Goal: Find contact information: Find contact information

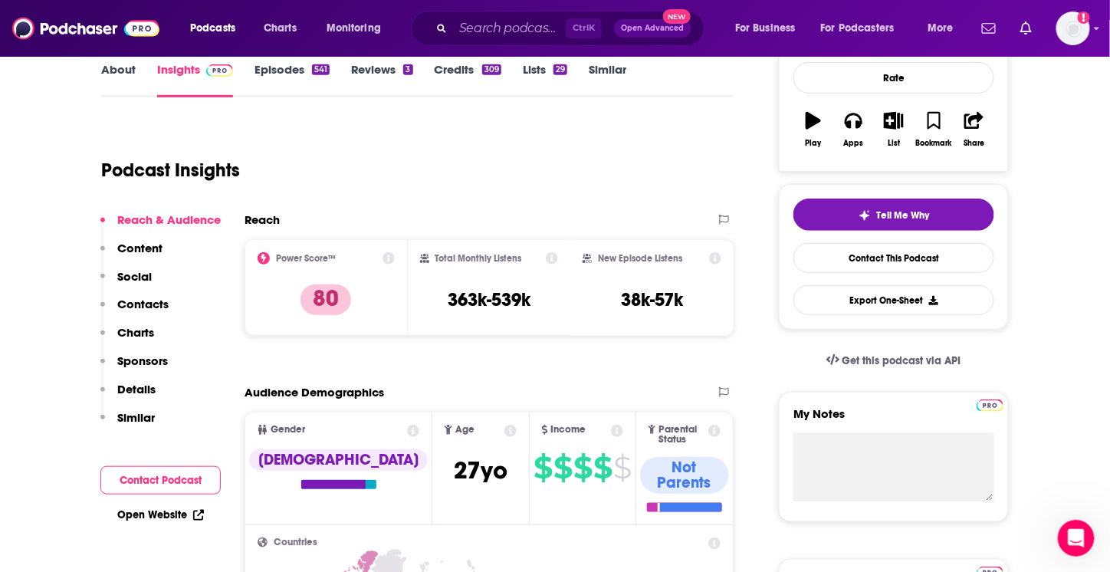
click at [472, 34] on input "Search podcasts, credits, & more..." at bounding box center [509, 28] width 113 height 25
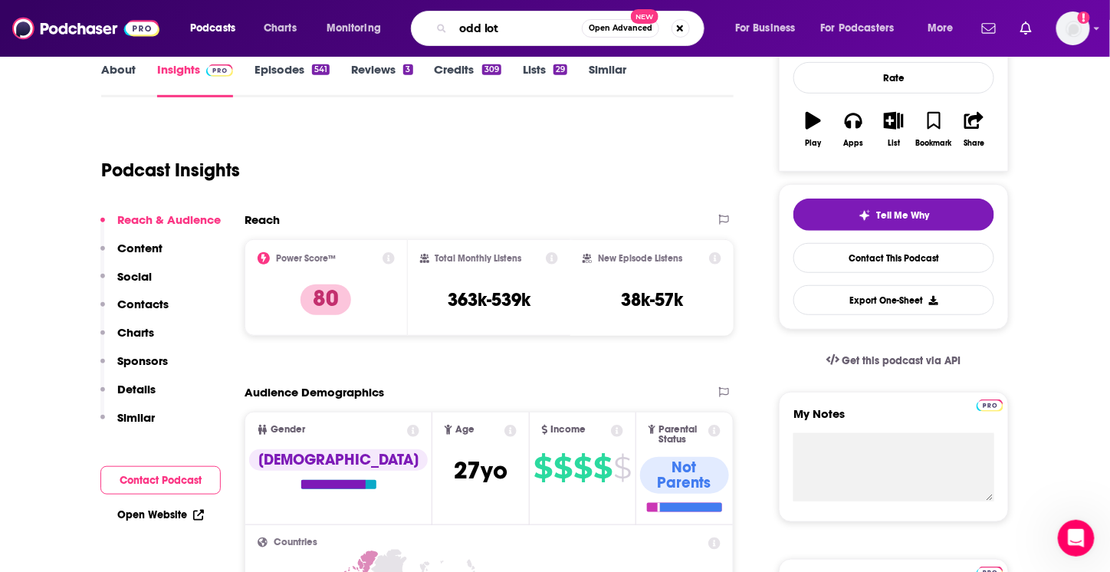
type input "odd lots"
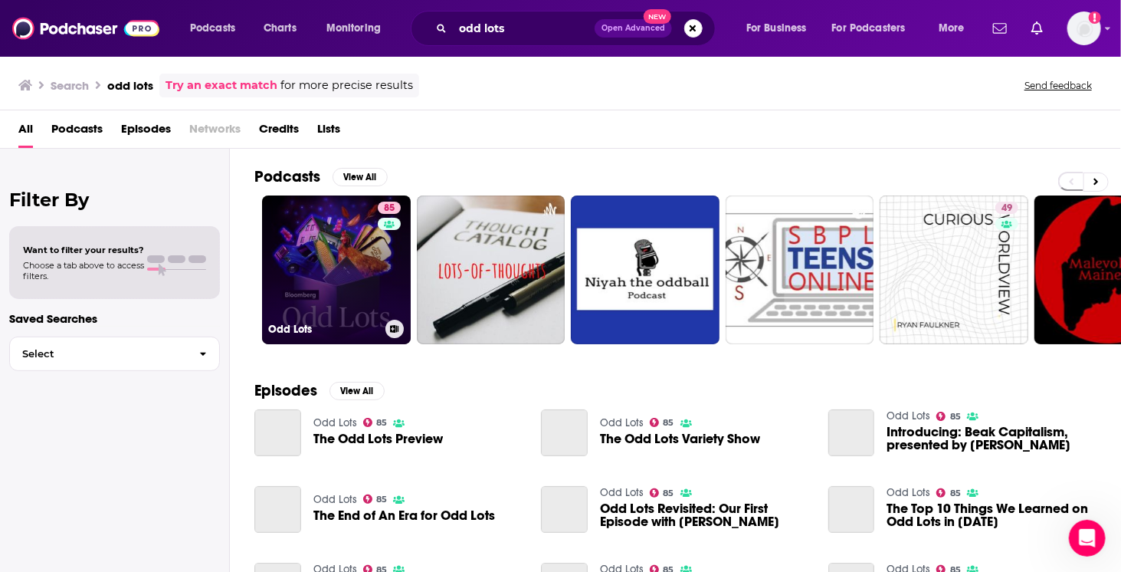
click at [363, 257] on link "85 Odd Lots" at bounding box center [336, 269] width 149 height 149
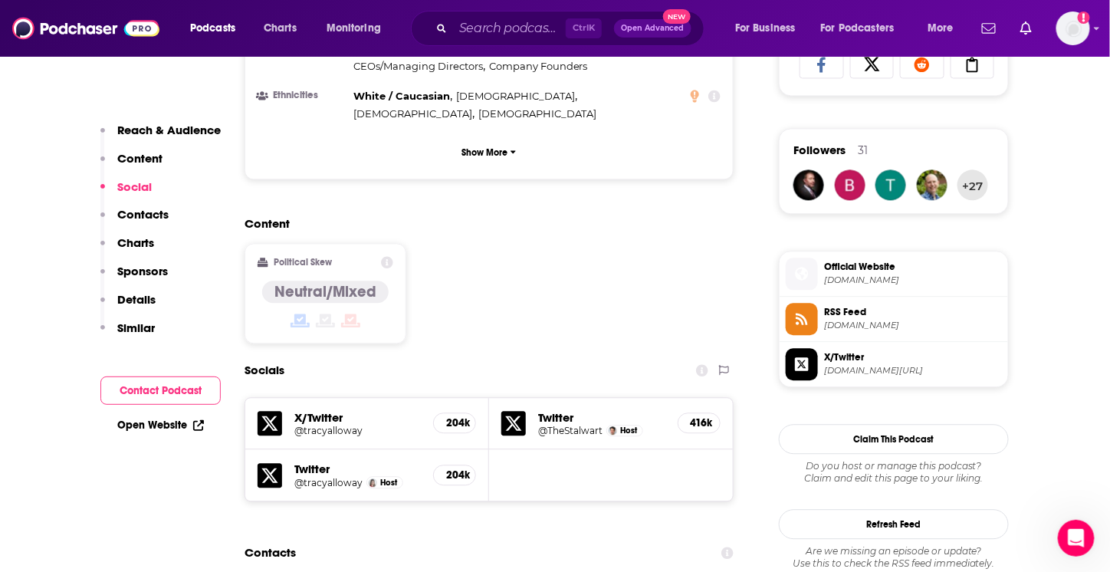
scroll to position [1226, 0]
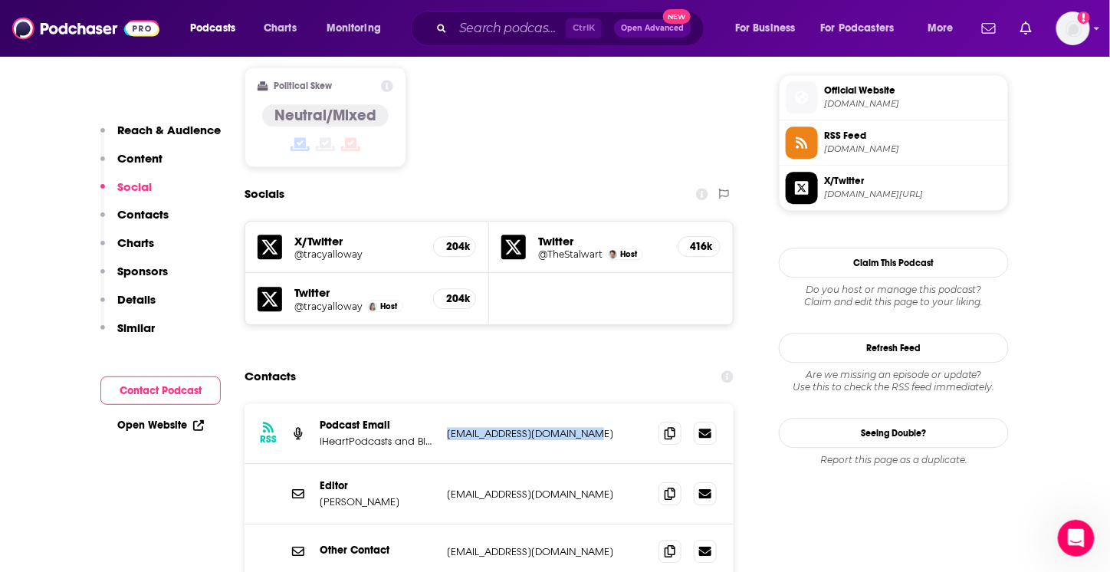
drag, startPoint x: 618, startPoint y: 374, endPoint x: 444, endPoint y: 365, distance: 174.2
click at [444, 403] on div "RSS Podcast Email iHeartPodcasts and Bloomberg [EMAIL_ADDRESS][DOMAIN_NAME] [EM…" at bounding box center [488, 433] width 489 height 61
drag, startPoint x: 586, startPoint y: 431, endPoint x: 438, endPoint y: 438, distance: 147.3
click at [438, 464] on div "Editor [PERSON_NAME] [EMAIL_ADDRESS][DOMAIN_NAME] [EMAIL_ADDRESS][DOMAIN_NAME]" at bounding box center [488, 494] width 489 height 61
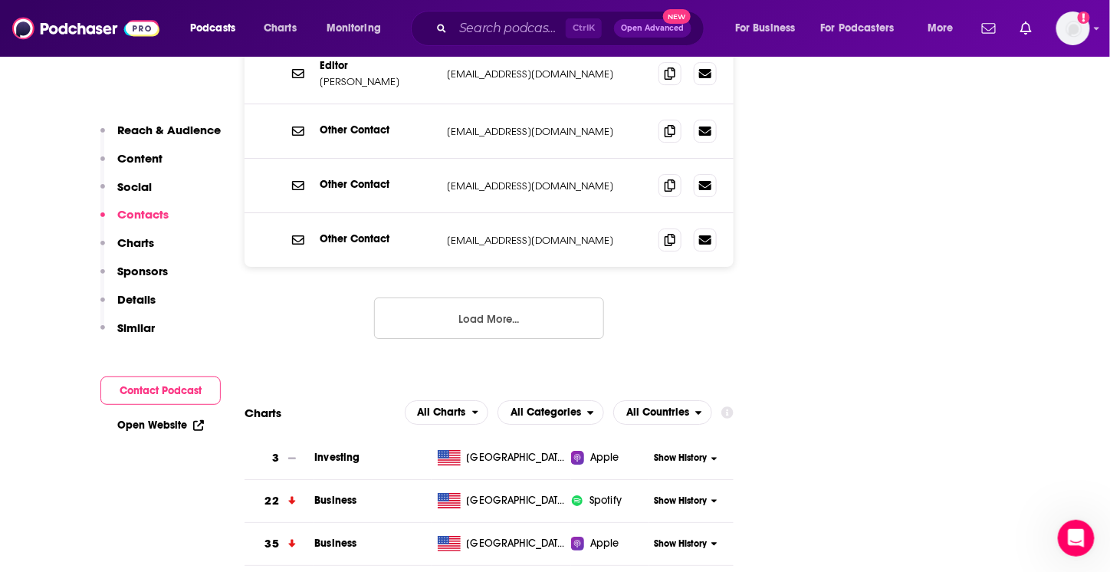
scroll to position [1686, 0]
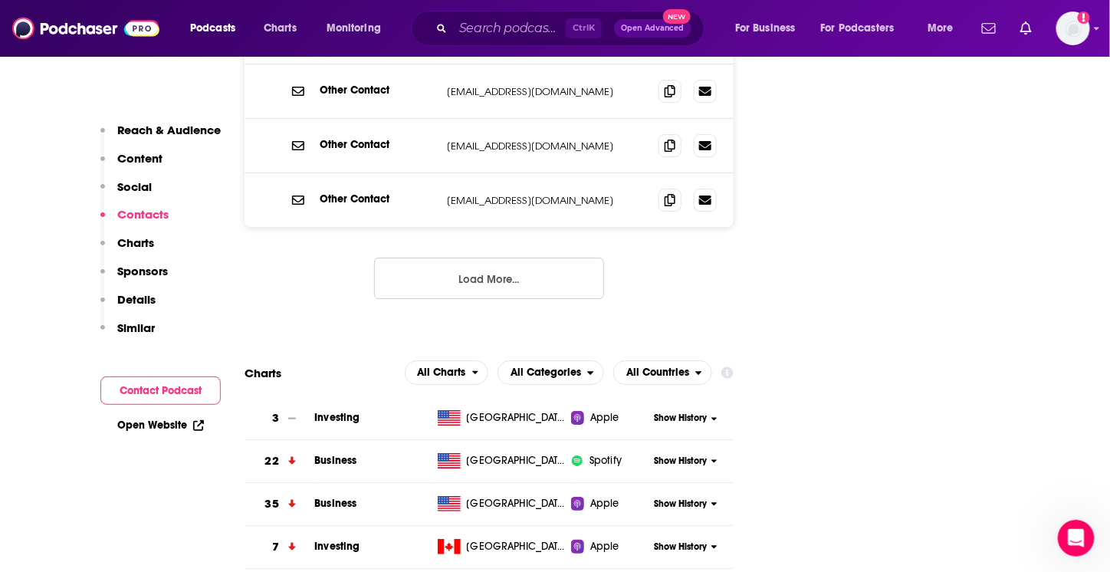
click at [513, 258] on button "Load More..." at bounding box center [489, 278] width 230 height 41
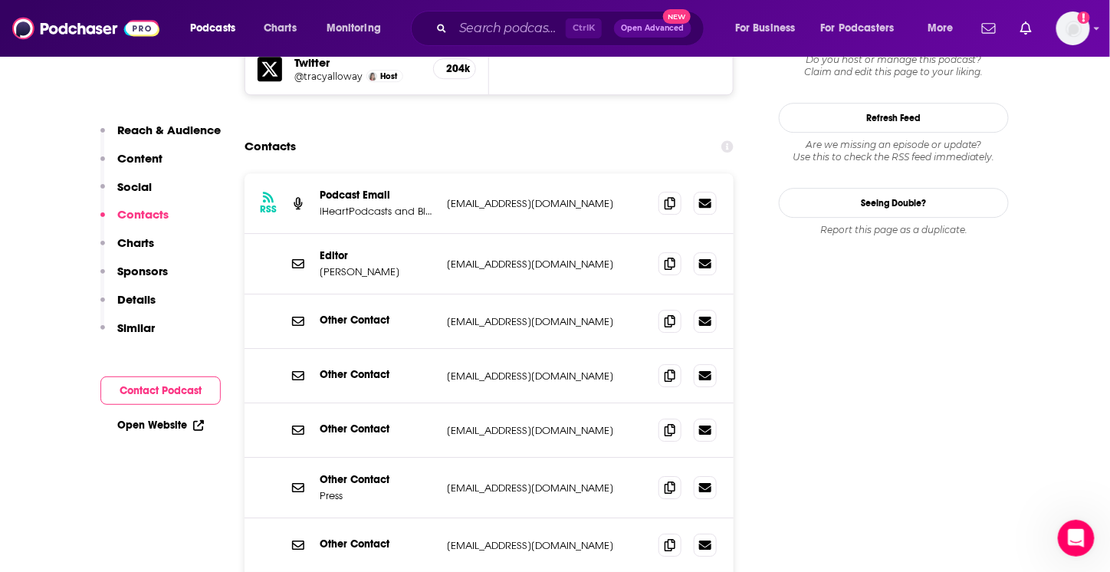
scroll to position [1380, 0]
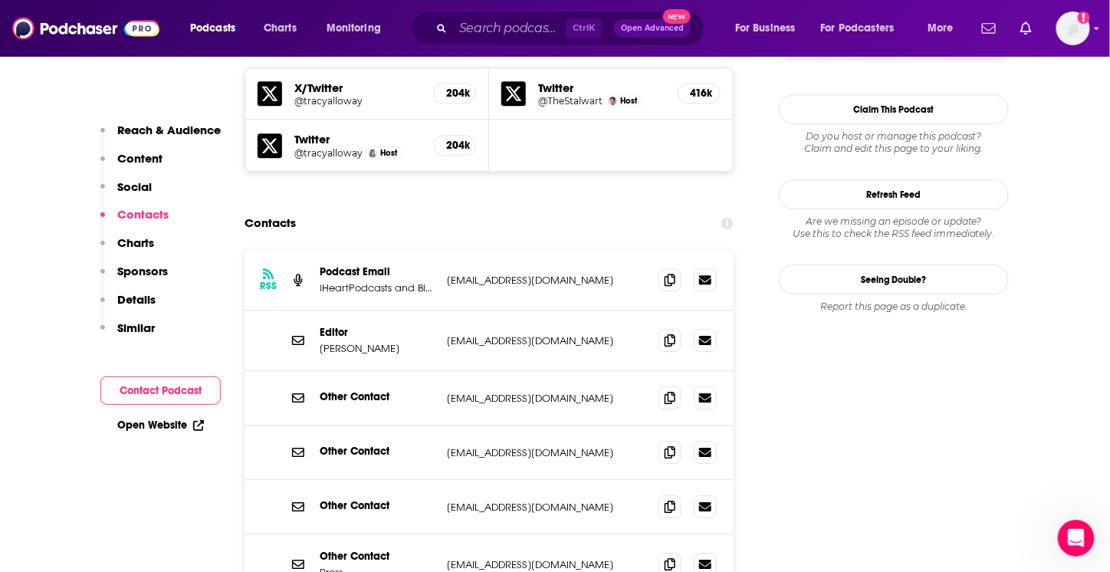
drag, startPoint x: 416, startPoint y: 290, endPoint x: 315, endPoint y: 291, distance: 101.2
click at [315, 310] on div "Editor [PERSON_NAME] [EMAIL_ADDRESS][DOMAIN_NAME] [EMAIL_ADDRESS][DOMAIN_NAME]" at bounding box center [488, 340] width 489 height 61
